Goal: Task Accomplishment & Management: Manage account settings

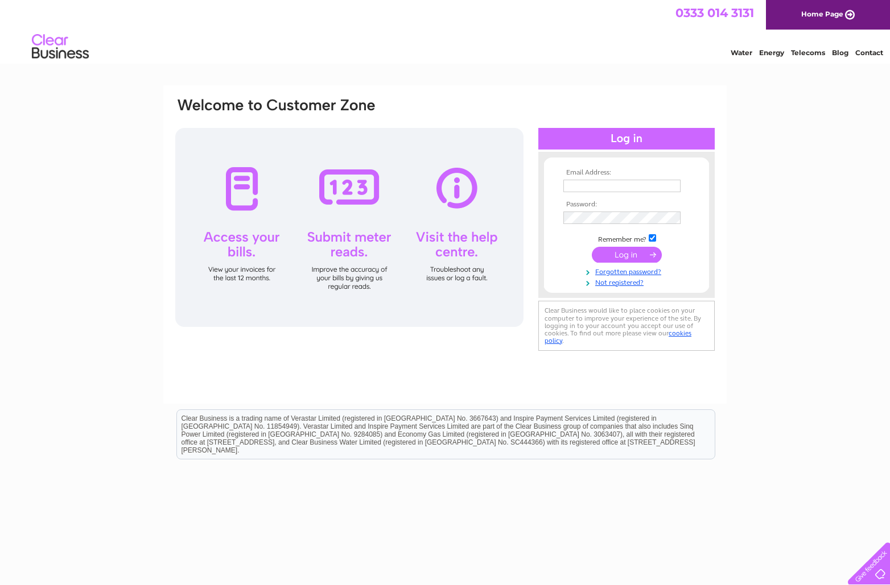
type input "Info@doh-nuts.com"
click at [613, 250] on input "submit" at bounding box center [627, 255] width 70 height 16
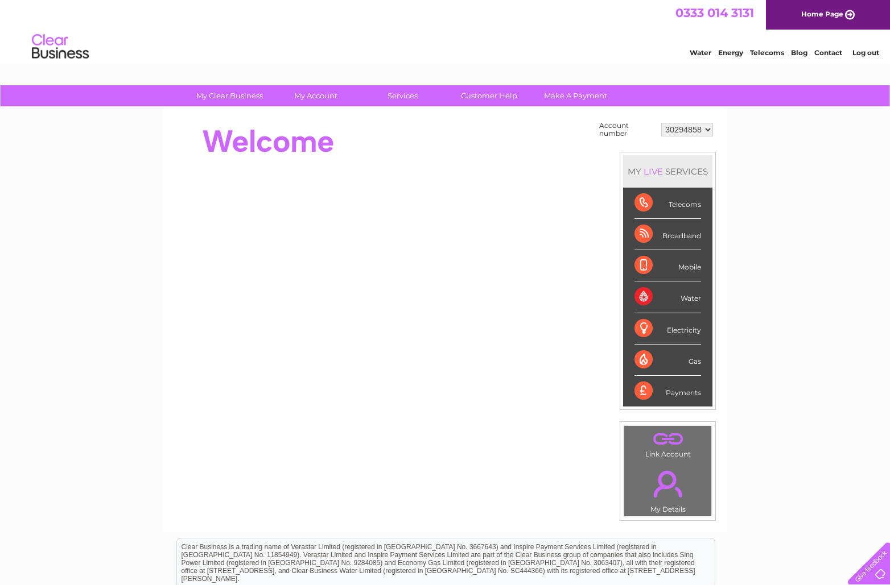
click at [686, 134] on select "30294858 30319740 30323973" at bounding box center [687, 130] width 52 height 14
select select "30319740"
click at [661, 123] on select "30294858 30319740 30323973" at bounding box center [687, 130] width 52 height 14
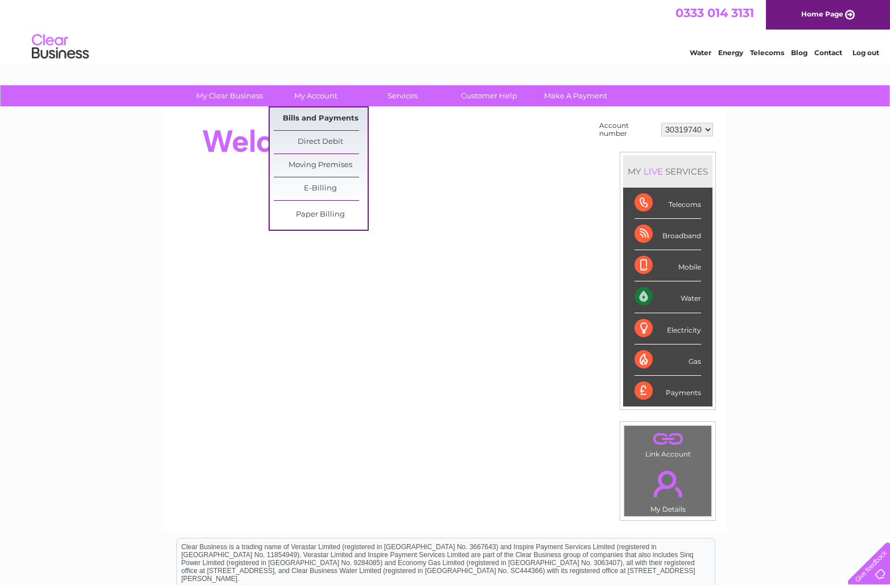
click at [319, 117] on link "Bills and Payments" at bounding box center [321, 119] width 94 height 23
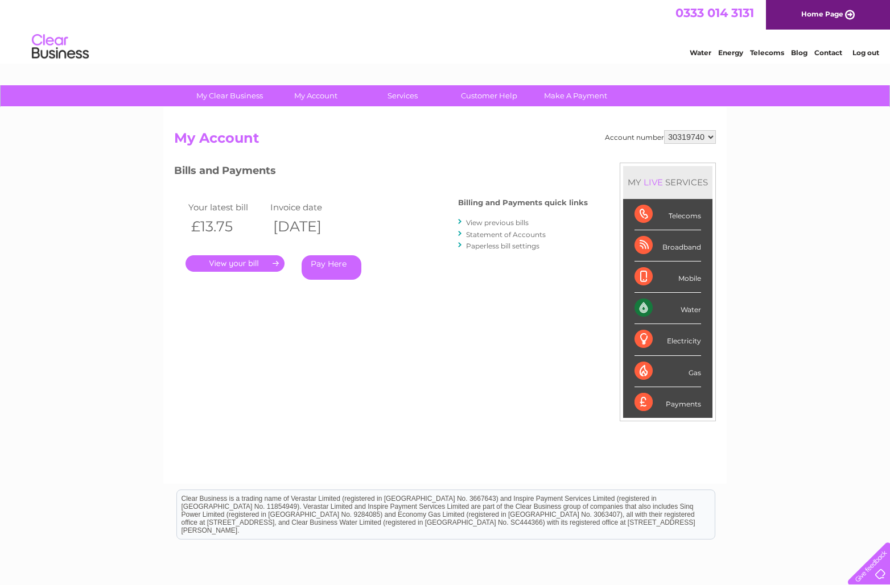
click at [679, 137] on select "30294858 30319740 30323973" at bounding box center [690, 137] width 52 height 14
select select "30323973"
click at [664, 130] on select "30294858 30319740 30323973" at bounding box center [690, 137] width 52 height 14
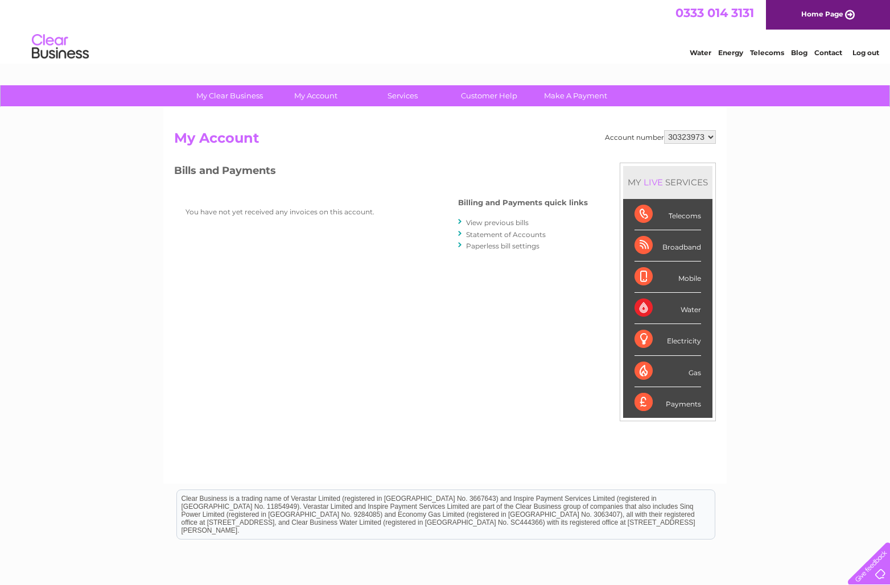
click at [686, 135] on select "30294858 30319740 30323973" at bounding box center [690, 137] width 52 height 14
select select "30319740"
click at [664, 130] on select "30294858 30319740 30323973" at bounding box center [690, 137] width 52 height 14
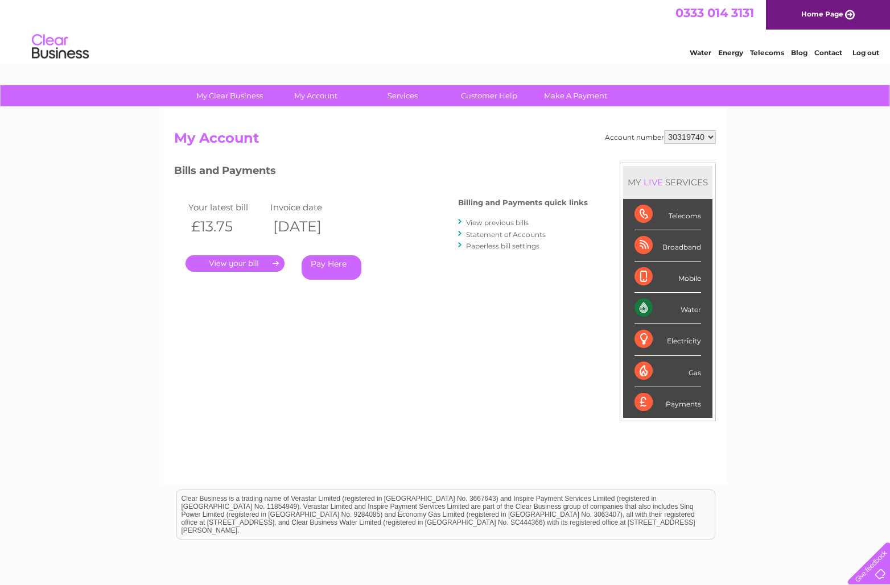
click at [258, 265] on link "." at bounding box center [234, 263] width 99 height 16
